Goal: Task Accomplishment & Management: Manage account settings

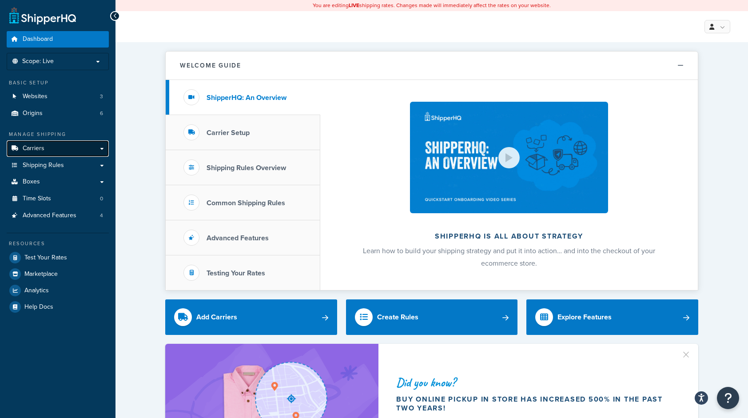
click at [37, 151] on span "Carriers" at bounding box center [34, 149] width 22 height 8
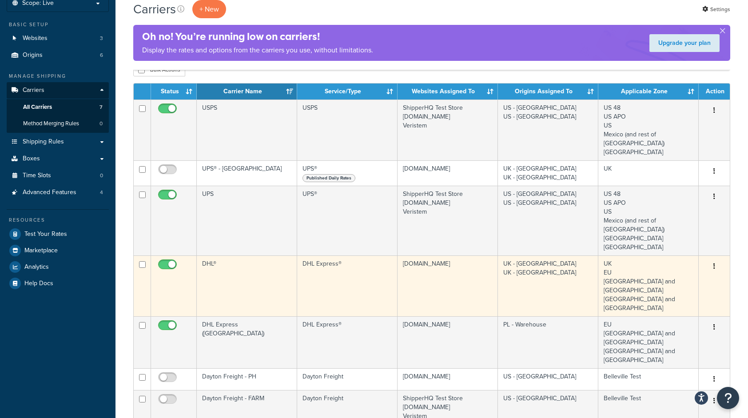
scroll to position [44, 0]
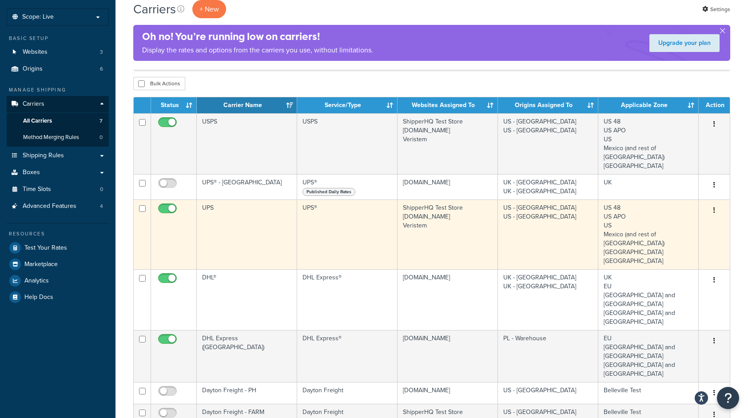
click at [712, 211] on button "button" at bounding box center [714, 210] width 12 height 14
click at [355, 217] on td "UPS®" at bounding box center [347, 234] width 100 height 70
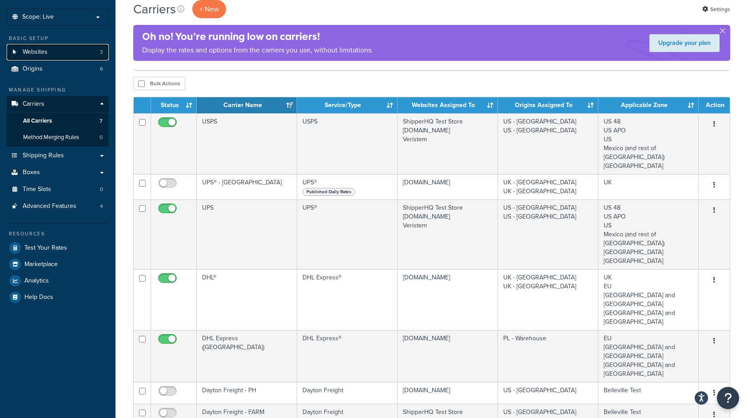
click at [44, 56] on span "Websites" at bounding box center [35, 52] width 25 height 8
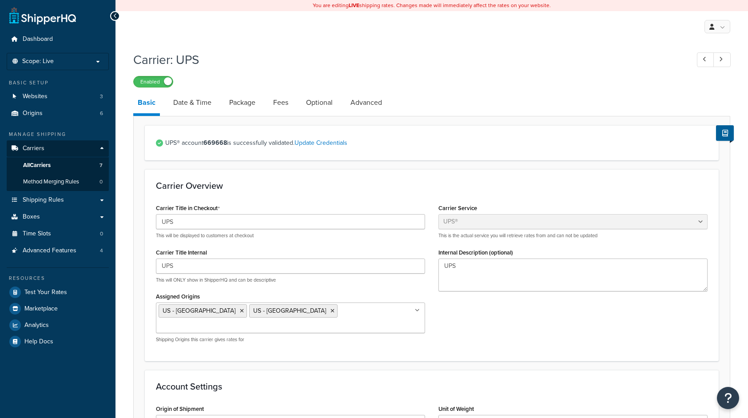
select select "ups"
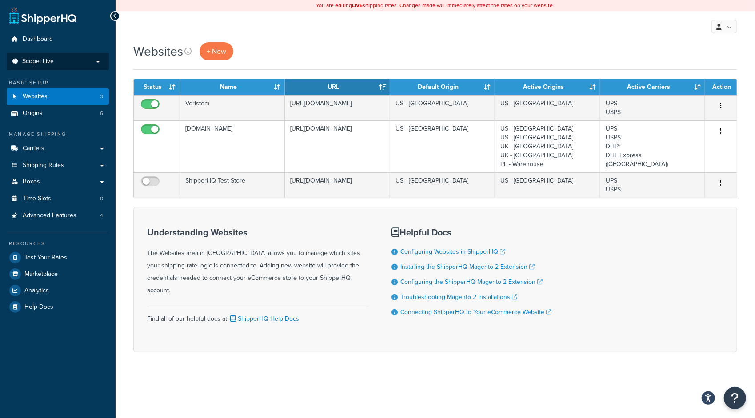
click at [63, 64] on p "Scope: Live" at bounding box center [58, 62] width 94 height 8
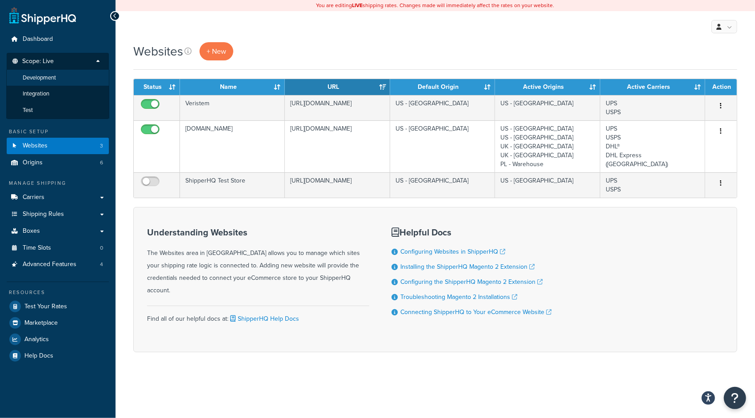
click at [57, 77] on li "Development" at bounding box center [57, 78] width 103 height 16
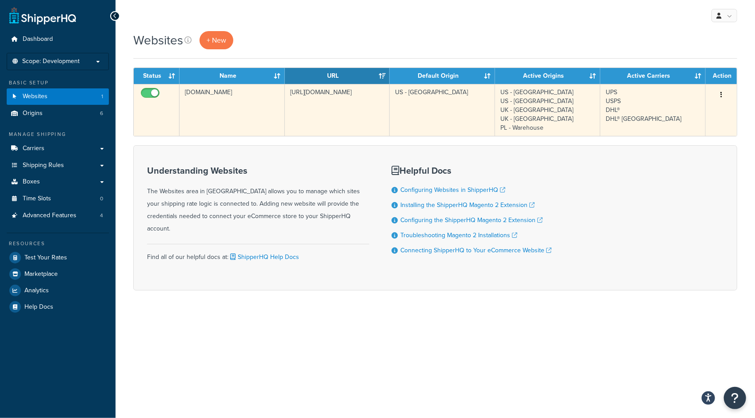
click at [723, 93] on button "button" at bounding box center [721, 95] width 12 height 14
click at [698, 112] on link "Edit" at bounding box center [685, 112] width 70 height 18
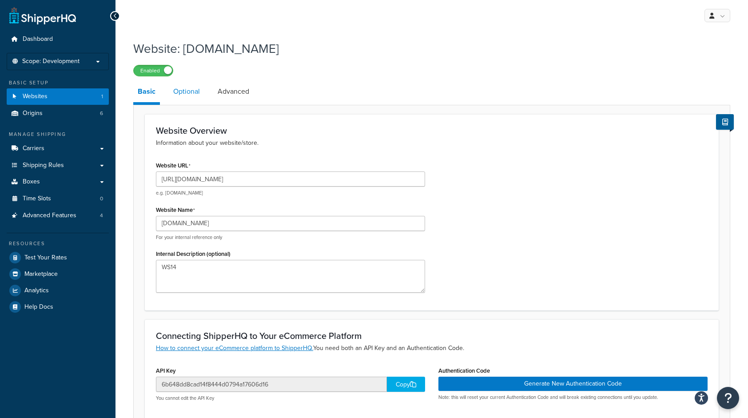
click at [187, 96] on link "Optional" at bounding box center [187, 91] width 36 height 21
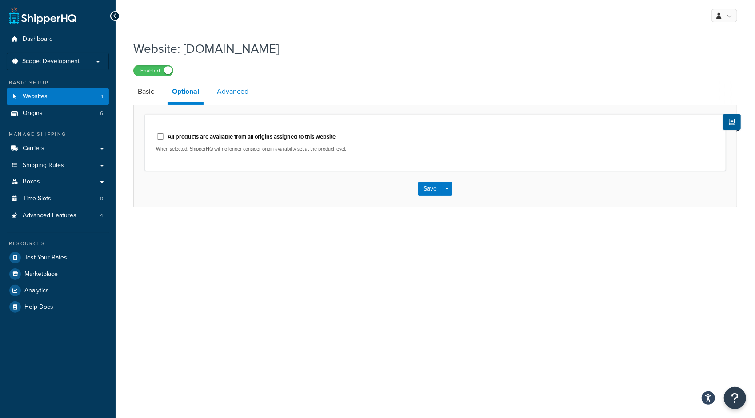
click at [224, 93] on link "Advanced" at bounding box center [232, 91] width 40 height 21
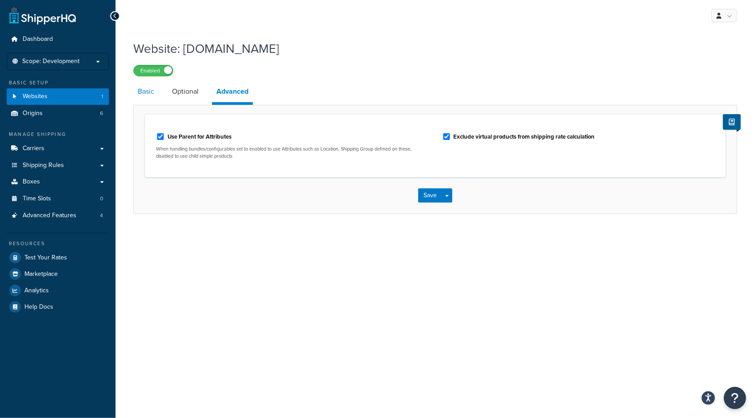
click at [145, 93] on link "Basic" at bounding box center [145, 91] width 25 height 21
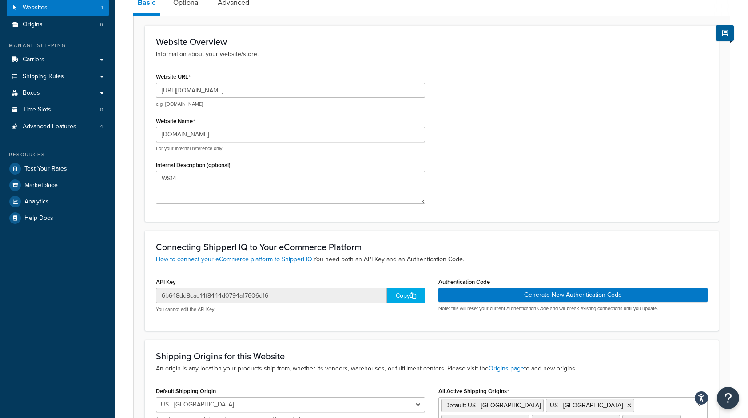
scroll to position [133, 0]
